Goal: Task Accomplishment & Management: Manage account settings

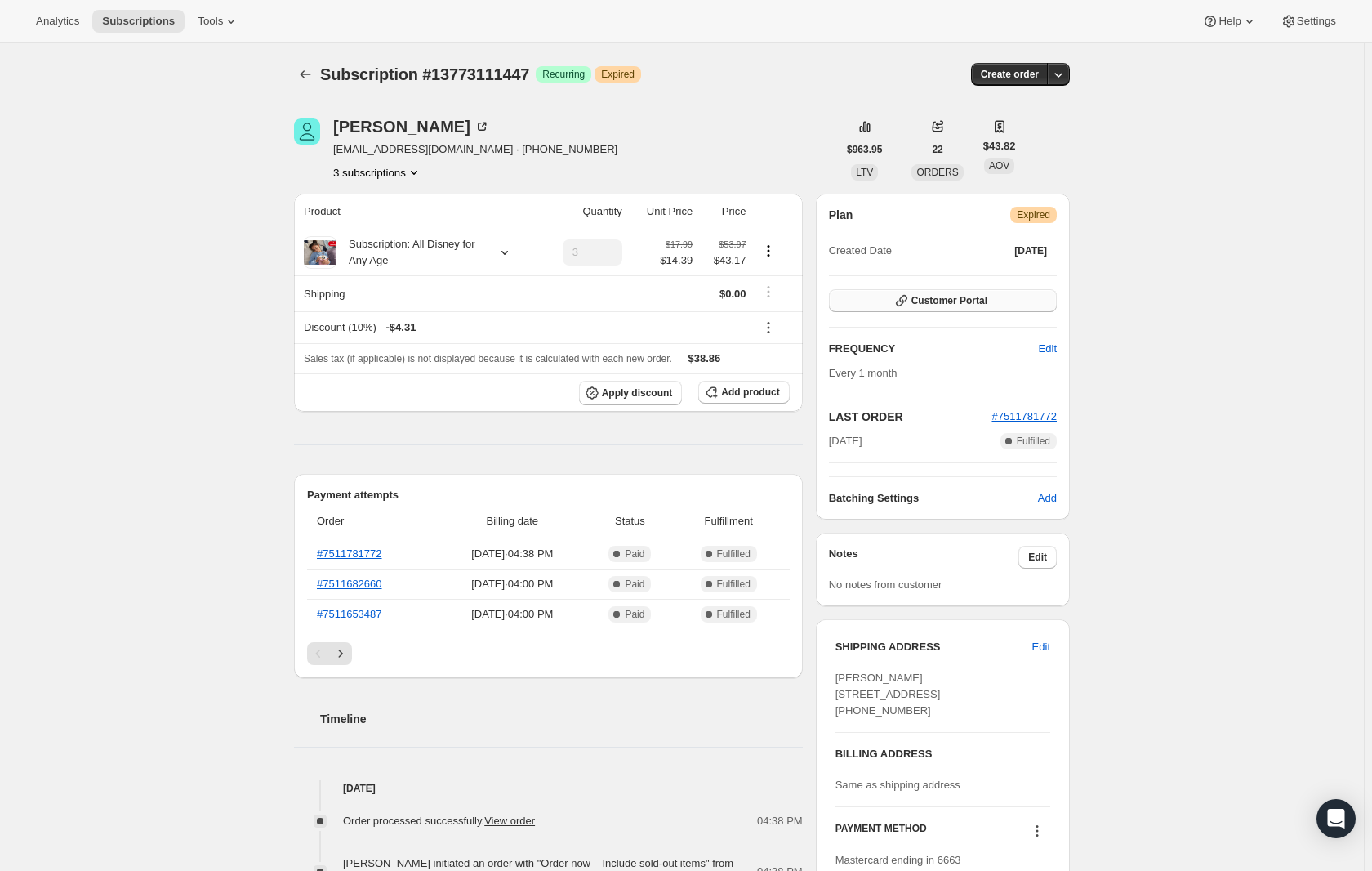
click at [910, 302] on icon "button" at bounding box center [901, 301] width 16 height 16
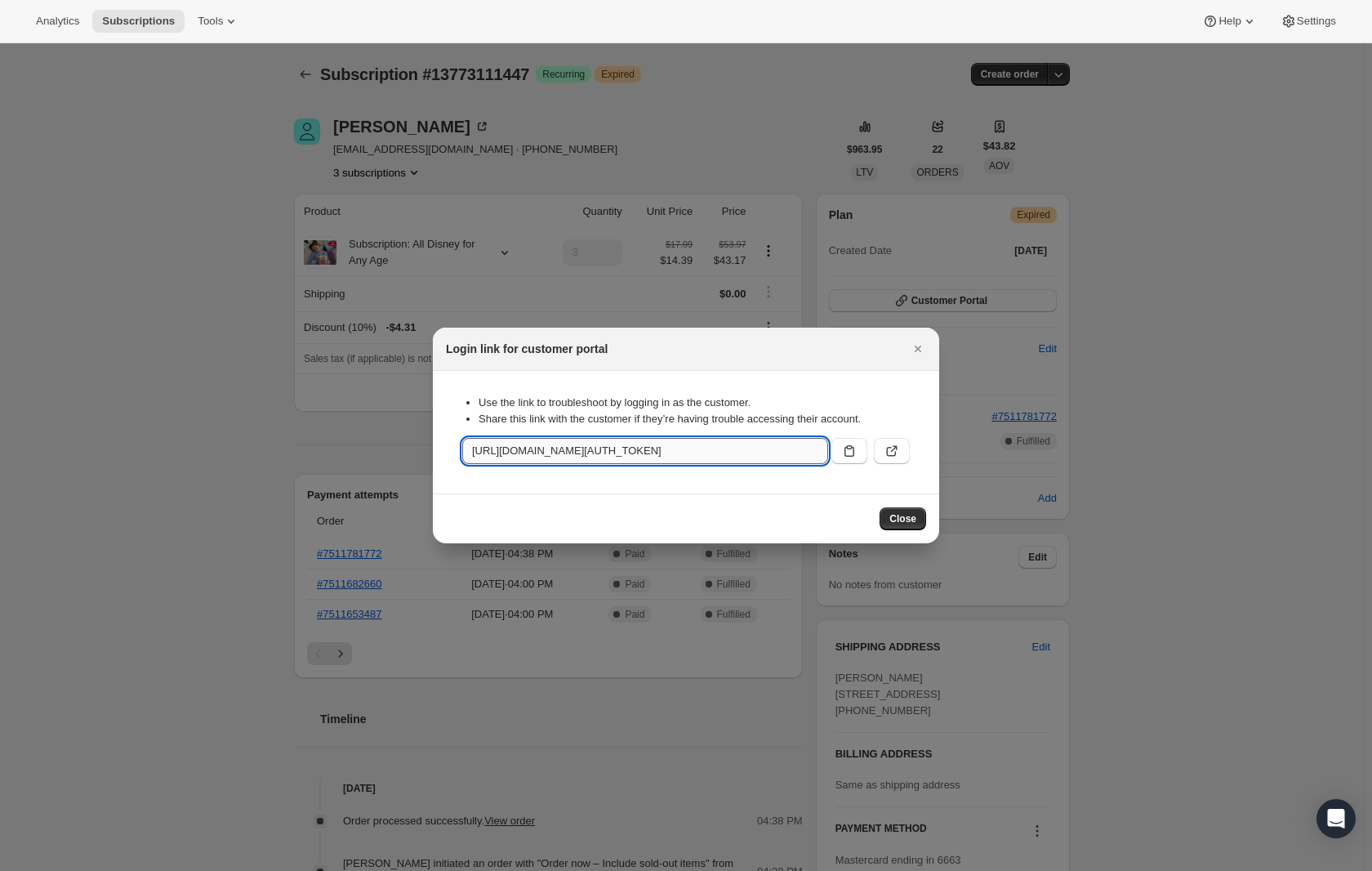
click at [759, 455] on input "[URL][DOMAIN_NAME][AUTH_TOKEN]" at bounding box center [645, 450] width 365 height 26
click at [935, 521] on div "Close" at bounding box center [685, 518] width 506 height 50
click at [922, 521] on button "Close" at bounding box center [902, 519] width 47 height 23
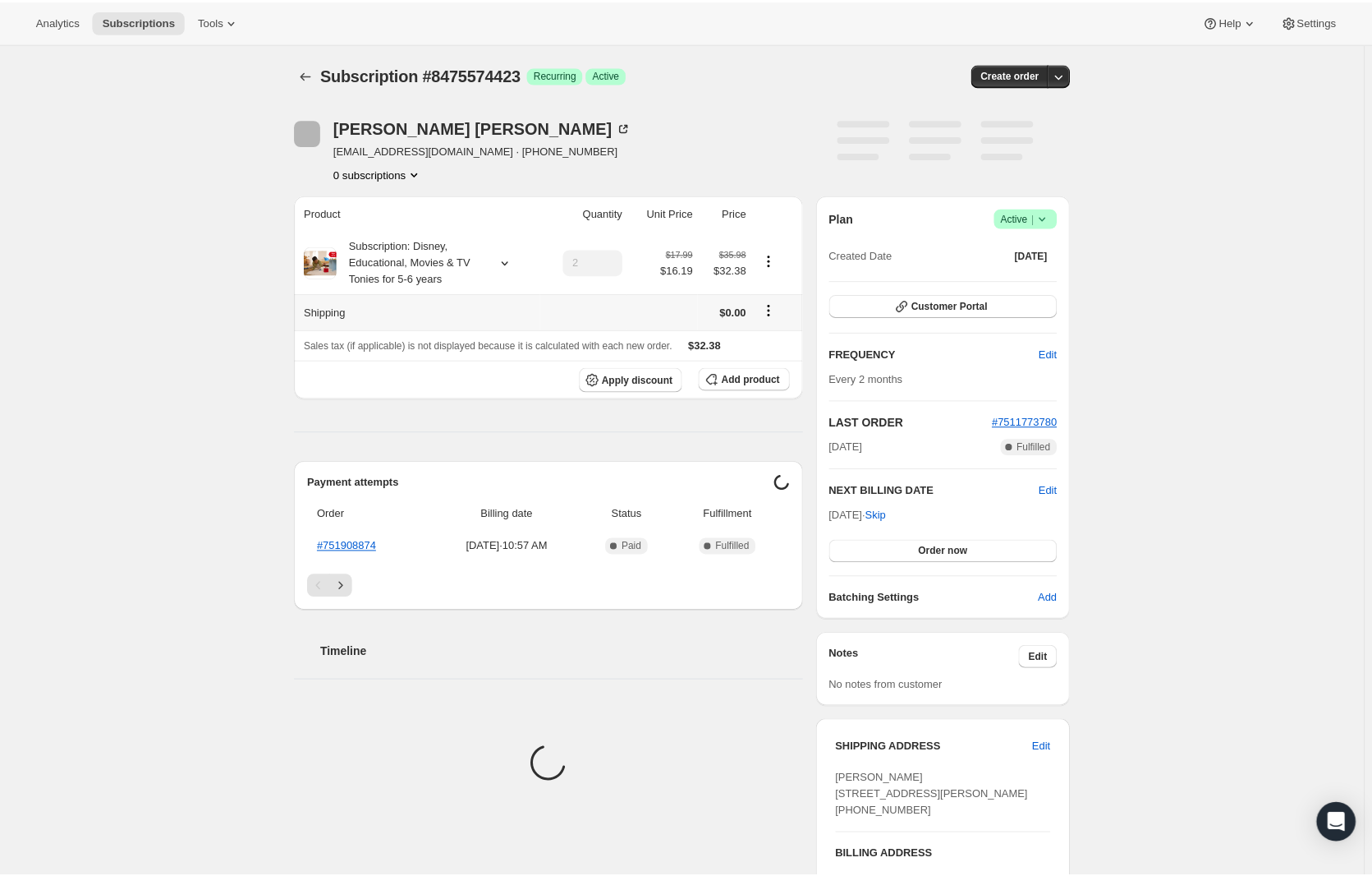
scroll to position [42, 0]
